Goal: Information Seeking & Learning: Learn about a topic

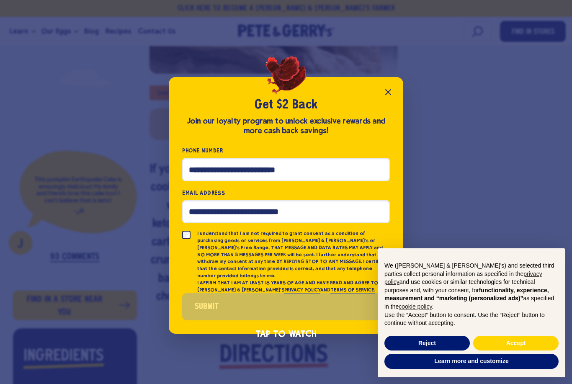
scroll to position [337, 0]
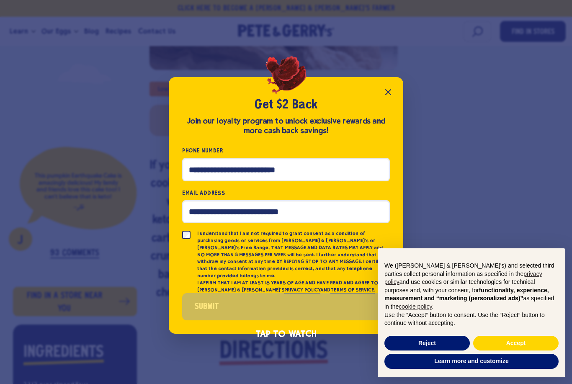
click at [390, 97] on icon "Close popup" at bounding box center [388, 92] width 10 height 10
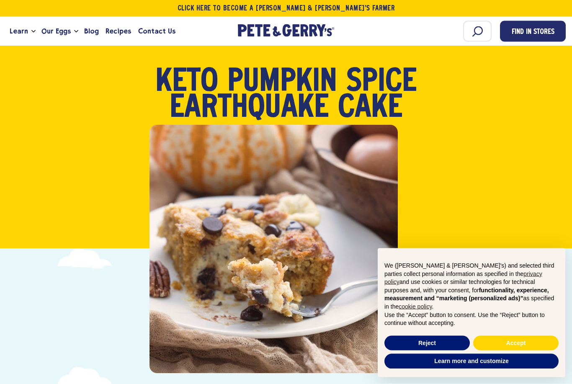
scroll to position [0, 0]
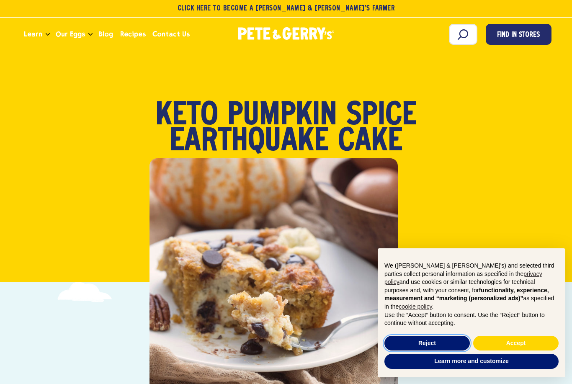
click at [448, 346] on button "Reject" at bounding box center [427, 343] width 85 height 15
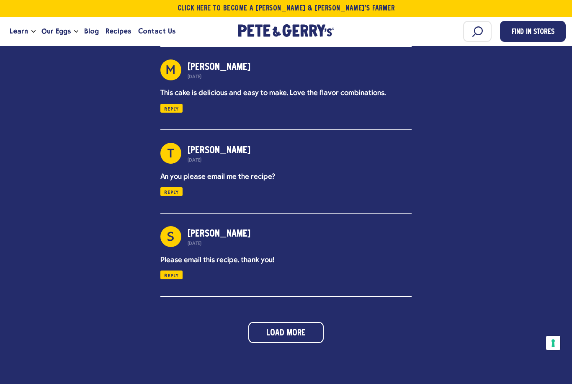
scroll to position [1905, 0]
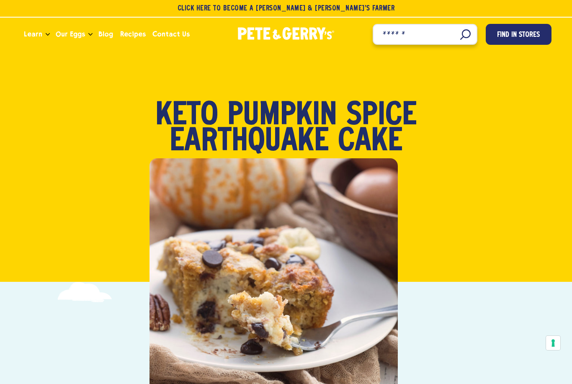
click at [466, 41] on input "Search" at bounding box center [425, 34] width 105 height 21
click at [464, 36] on input "Search" at bounding box center [425, 34] width 105 height 21
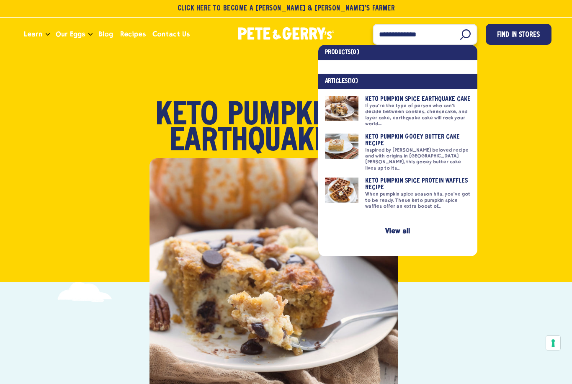
type input "**********"
click at [341, 114] on link at bounding box center [398, 111] width 146 height 31
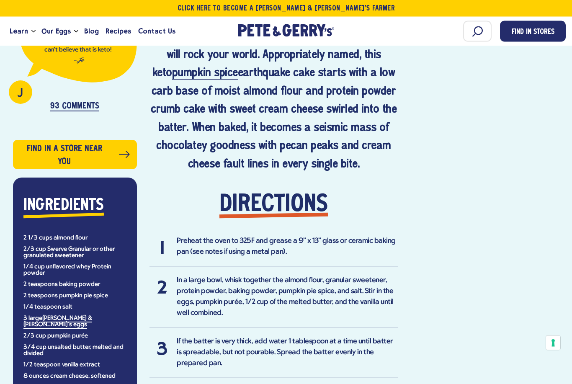
scroll to position [484, 0]
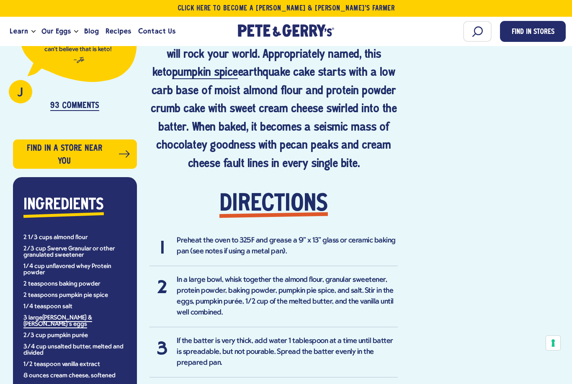
click at [70, 252] on li "2/3 cup Swerve Granular or other granulated sweetener" at bounding box center [74, 252] width 103 height 13
click at [56, 211] on h2 "Ingredients" at bounding box center [63, 205] width 80 height 25
click at [53, 201] on strong "Ingredients" at bounding box center [63, 205] width 80 height 15
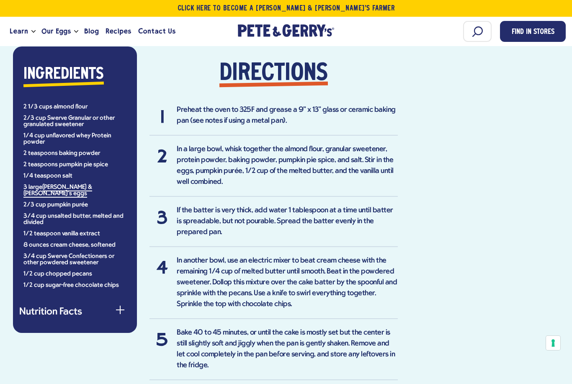
scroll to position [617, 0]
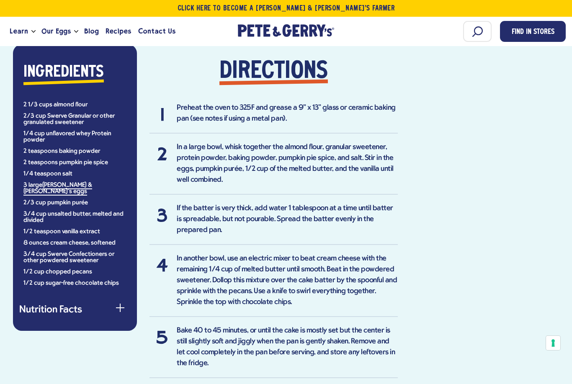
click at [114, 305] on button "Nutrition Facts" at bounding box center [74, 310] width 111 height 10
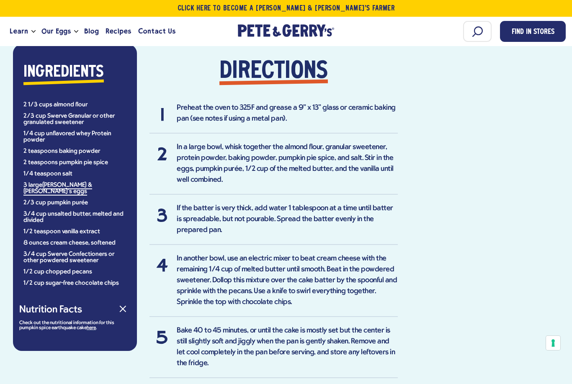
click at [108, 336] on div "Ingredients 2 1/3 cups almond flour 2/3 cup Swerve Granular or other granulated…" at bounding box center [75, 197] width 124 height 307
click at [91, 326] on link "here" at bounding box center [91, 329] width 9 height 6
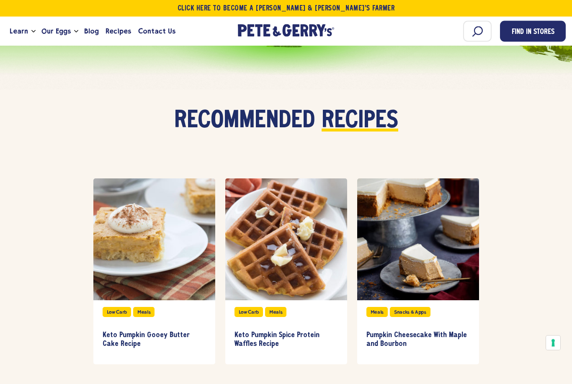
scroll to position [2307, 0]
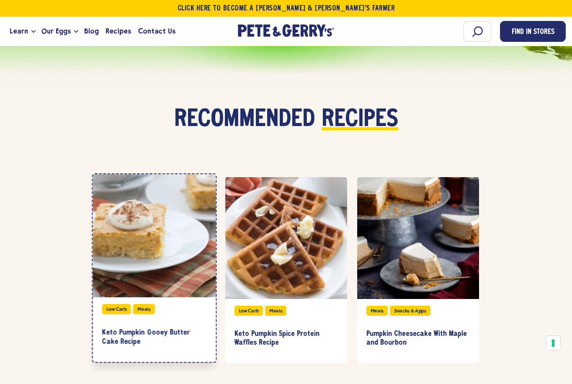
click at [174, 232] on div at bounding box center [154, 235] width 123 height 123
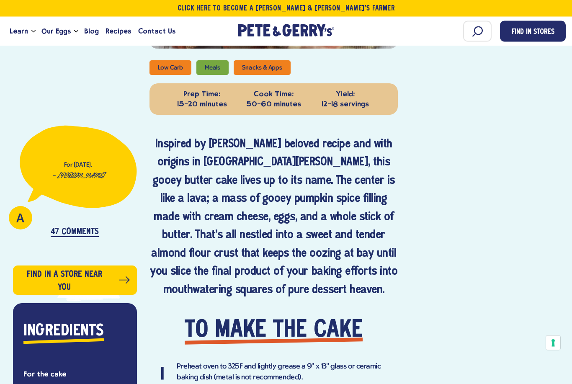
scroll to position [380, 0]
